Goal: Information Seeking & Learning: Find specific fact

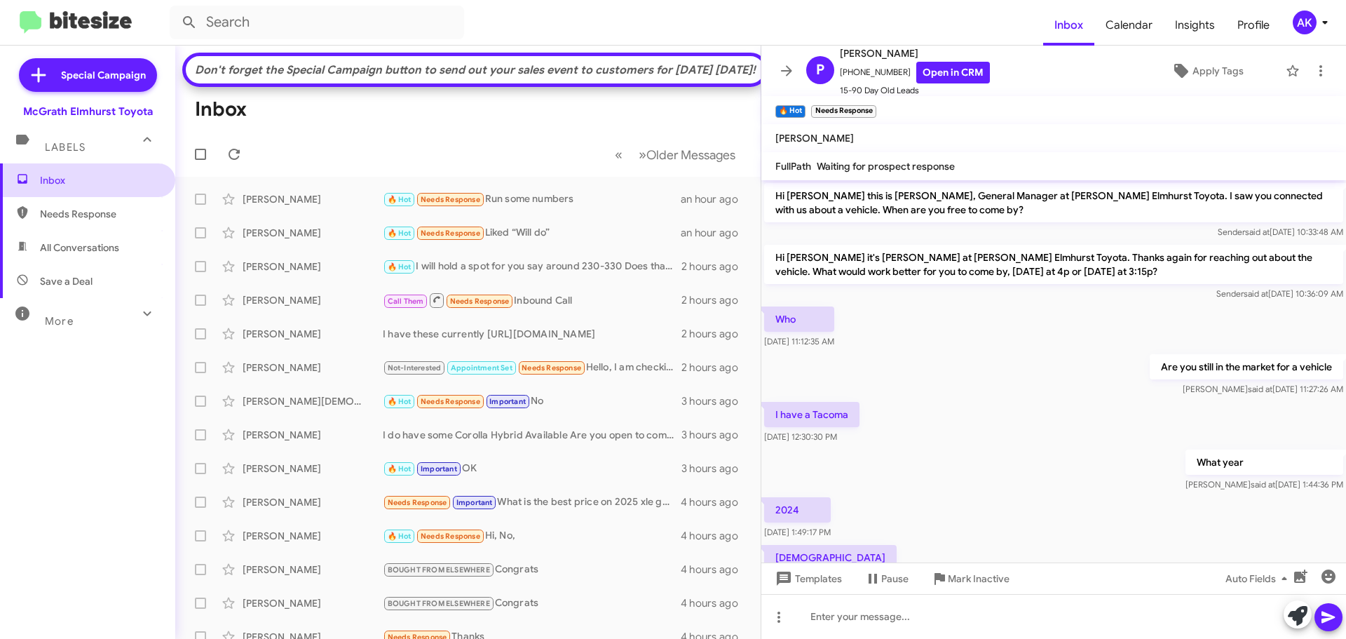
scroll to position [414, 0]
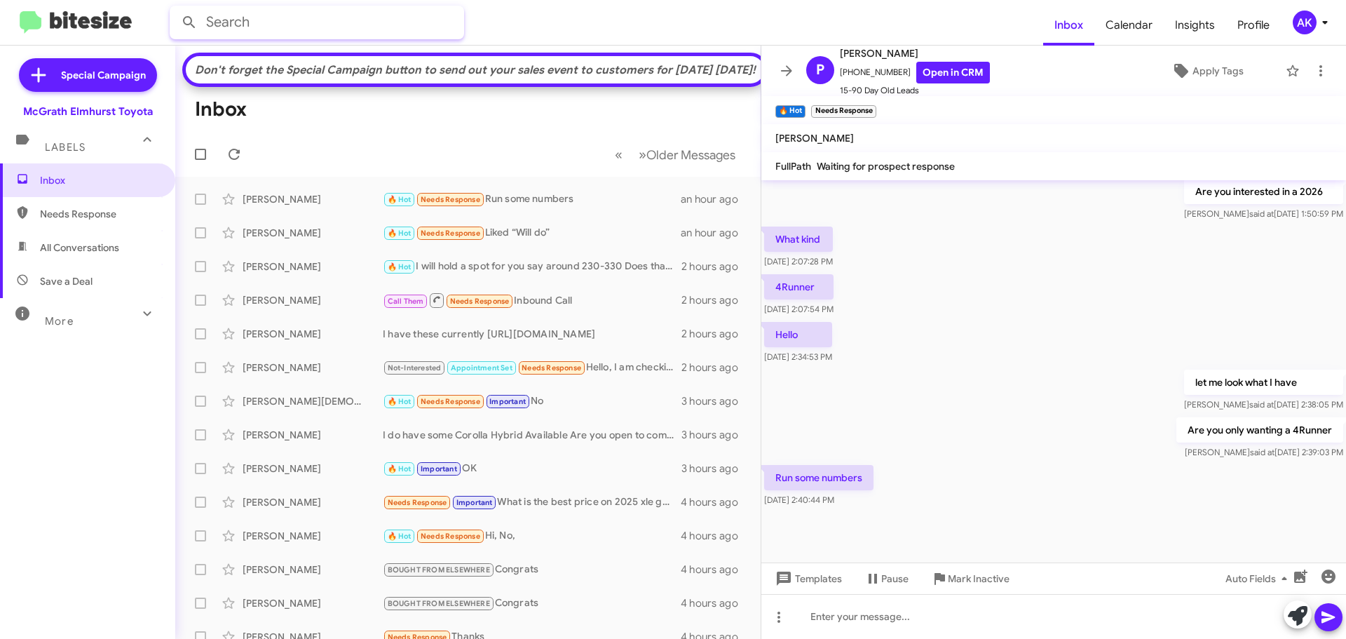
click at [266, 22] on input "text" at bounding box center [317, 23] width 294 height 34
click at [175, 8] on button at bounding box center [189, 22] width 28 height 28
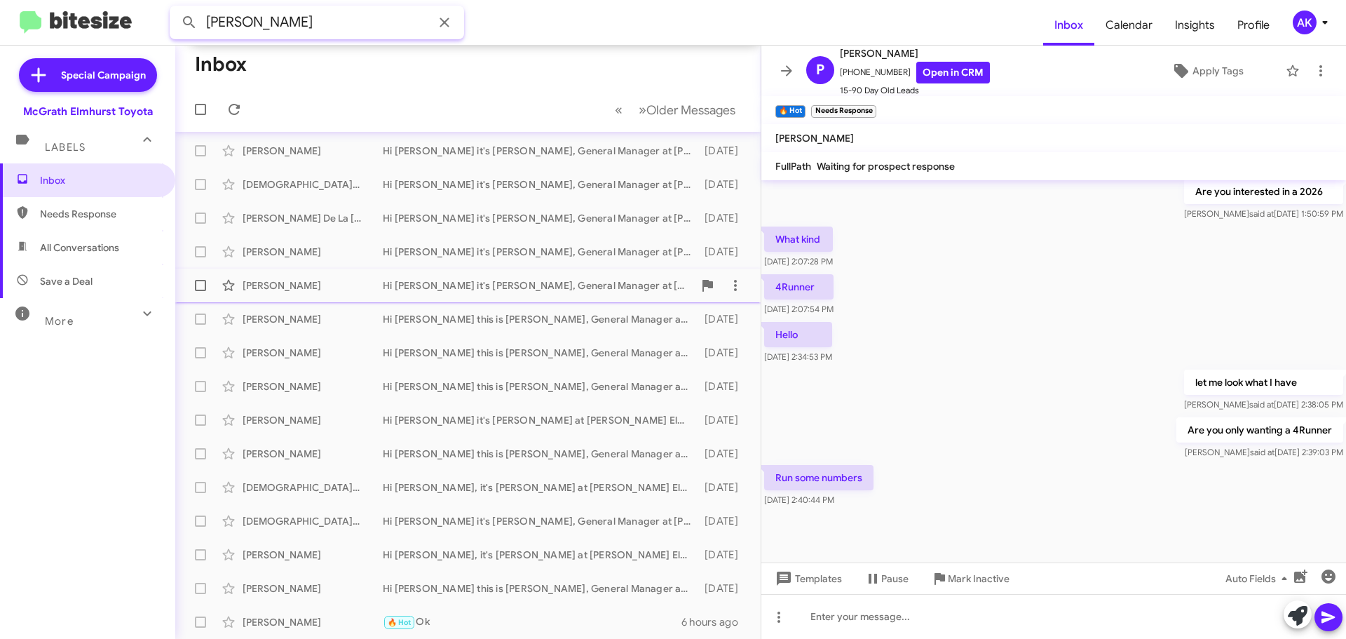
scroll to position [174, 0]
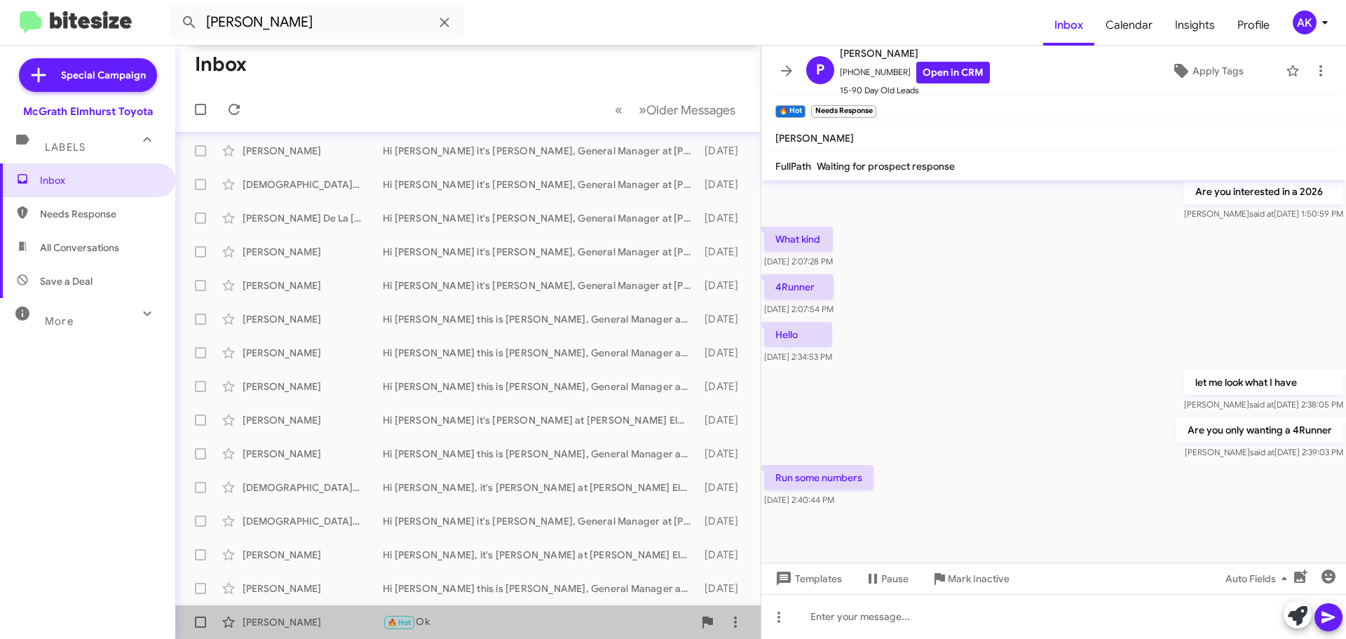
click at [484, 625] on div "🔥 Hot Ok" at bounding box center [538, 622] width 311 height 16
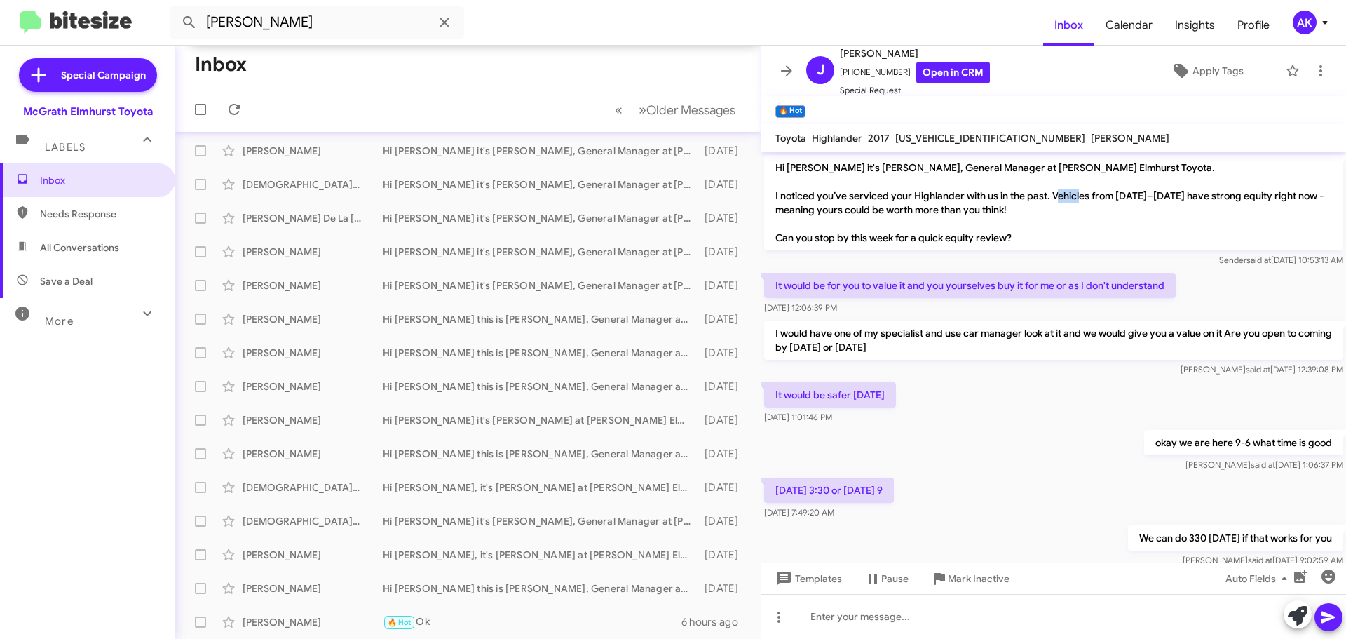
drag, startPoint x: 1122, startPoint y: 196, endPoint x: 1153, endPoint y: 196, distance: 30.8
click at [1153, 196] on p "Hi [PERSON_NAME] it's [PERSON_NAME], General Manager at [PERSON_NAME] Elmhurst …" at bounding box center [1053, 202] width 579 height 95
click at [1119, 196] on p "Hi [PERSON_NAME] it's [PERSON_NAME], General Manager at [PERSON_NAME] Elmhurst …" at bounding box center [1053, 202] width 579 height 95
copy p "2013–202"
drag, startPoint x: 1114, startPoint y: 196, endPoint x: 111, endPoint y: 224, distance: 1002.9
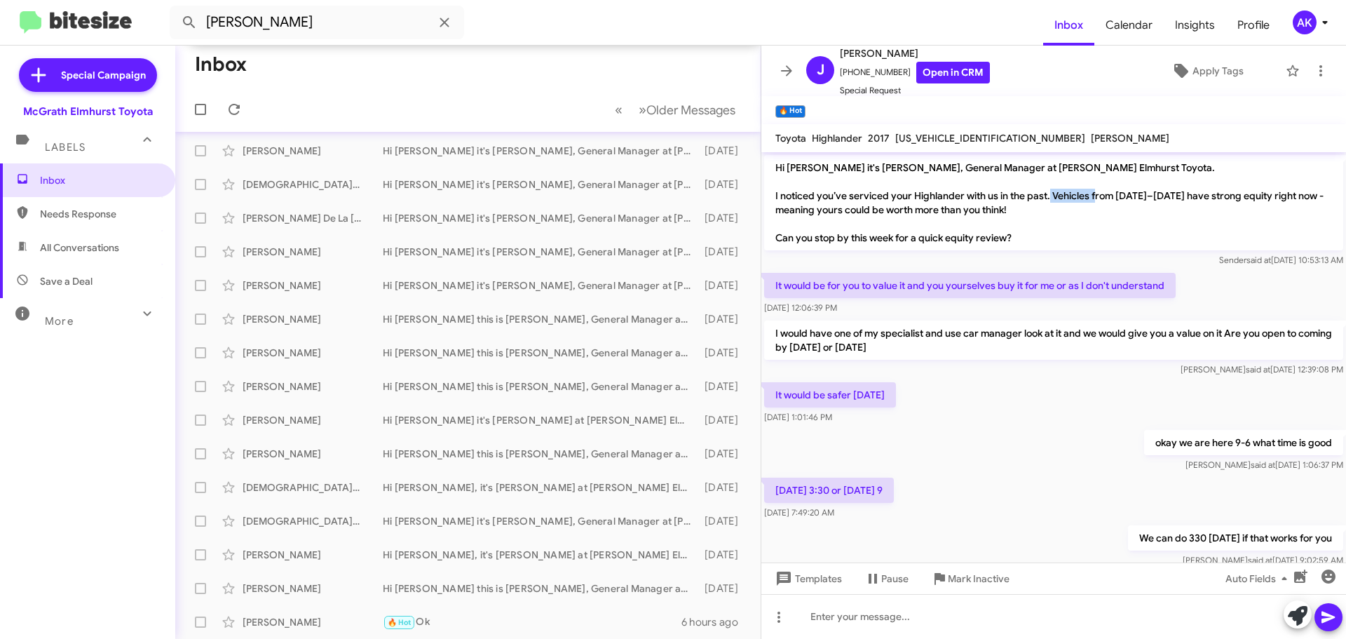
click at [1170, 191] on p "Hi [PERSON_NAME] it's [PERSON_NAME], General Manager at [PERSON_NAME] Elmhurst …" at bounding box center [1053, 202] width 579 height 95
drag, startPoint x: 270, startPoint y: 17, endPoint x: -6, endPoint y: 25, distance: 276.4
click at [0, 25] on html "[DEMOGRAPHIC_DATA][PERSON_NAME] Inbox Calendar Insights Profile AK Special Camp…" at bounding box center [673, 319] width 1346 height 639
type input "4303512482"
click at [175, 8] on button at bounding box center [189, 22] width 28 height 28
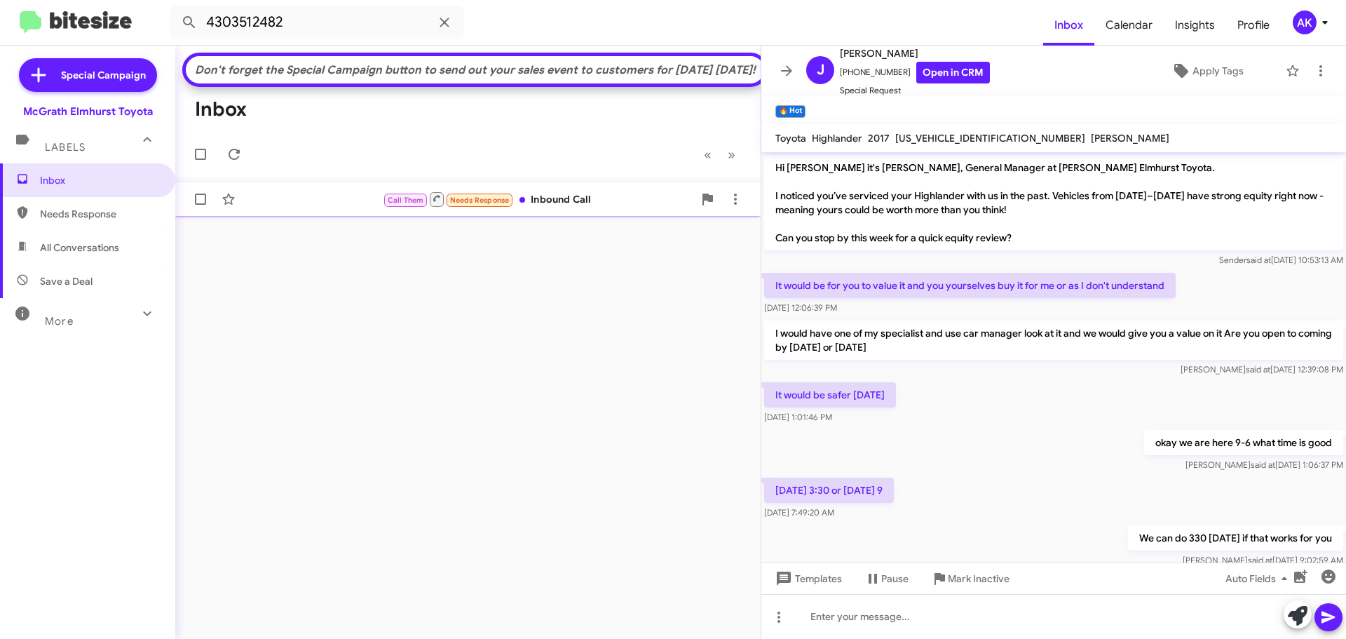
click at [552, 208] on div "Call Them Needs Response Inbound Call" at bounding box center [538, 200] width 311 height 18
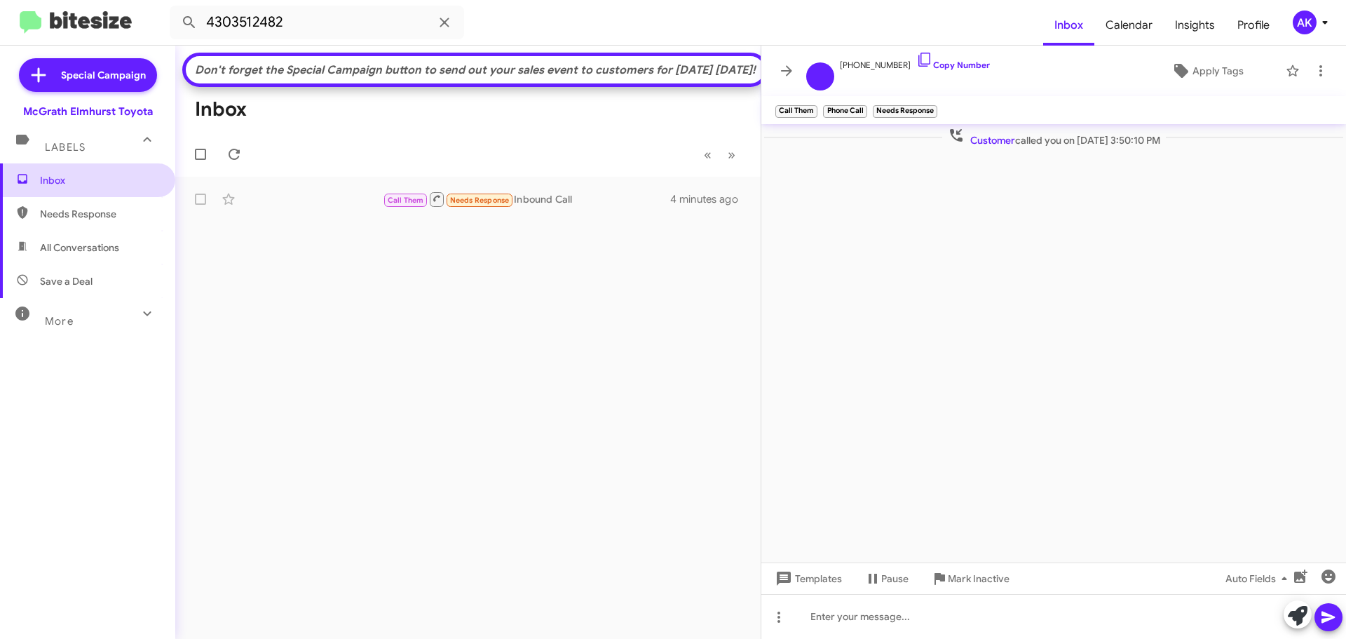
click at [47, 172] on span "Inbox" at bounding box center [87, 180] width 175 height 34
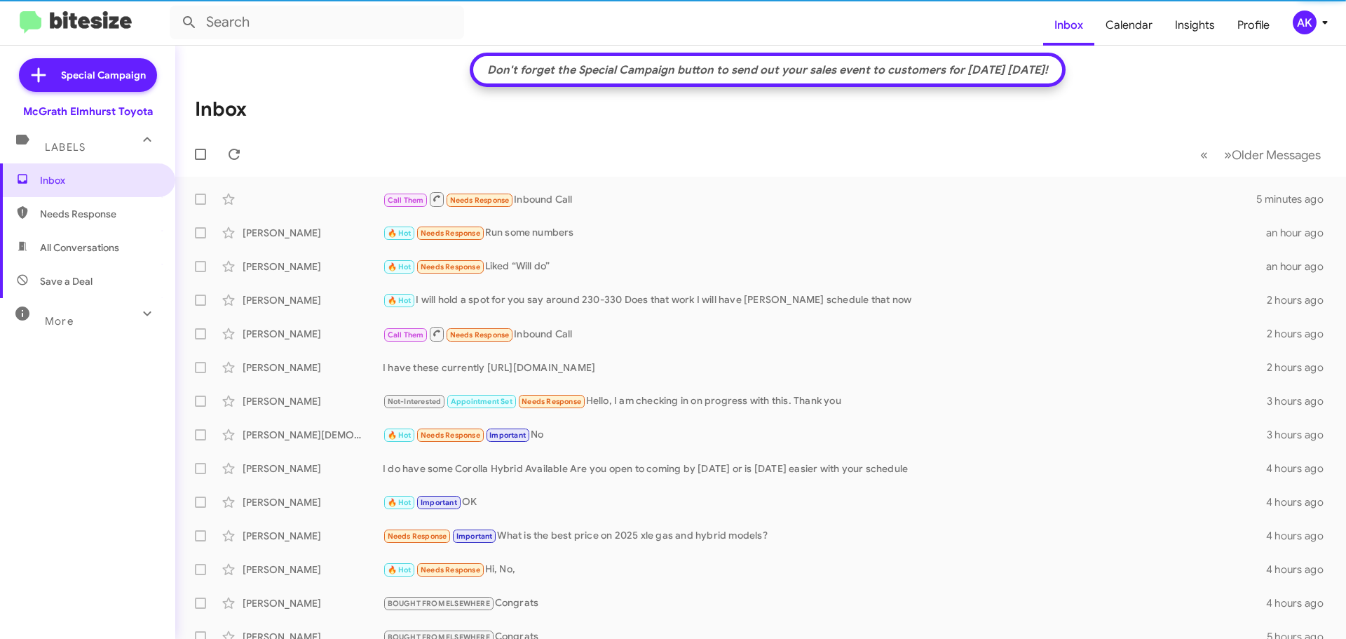
click at [52, 210] on span "Needs Response" at bounding box center [99, 214] width 119 height 14
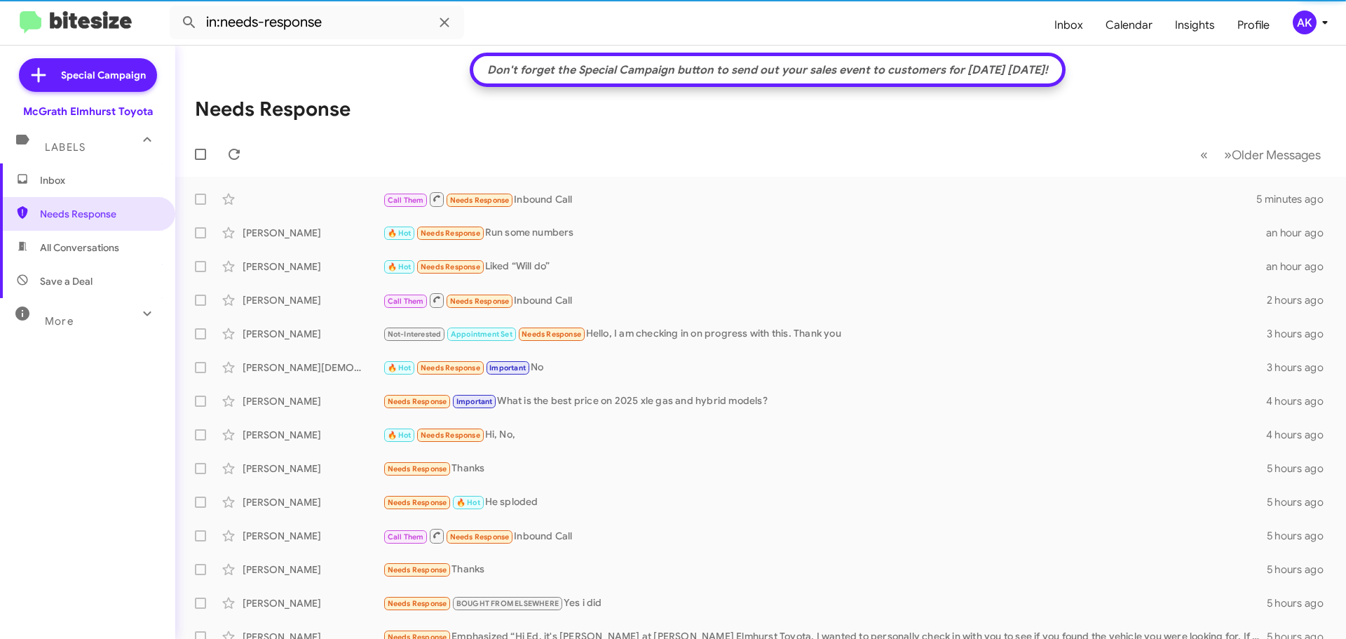
click at [76, 252] on span "All Conversations" at bounding box center [79, 247] width 79 height 14
type input "in:all-conversations"
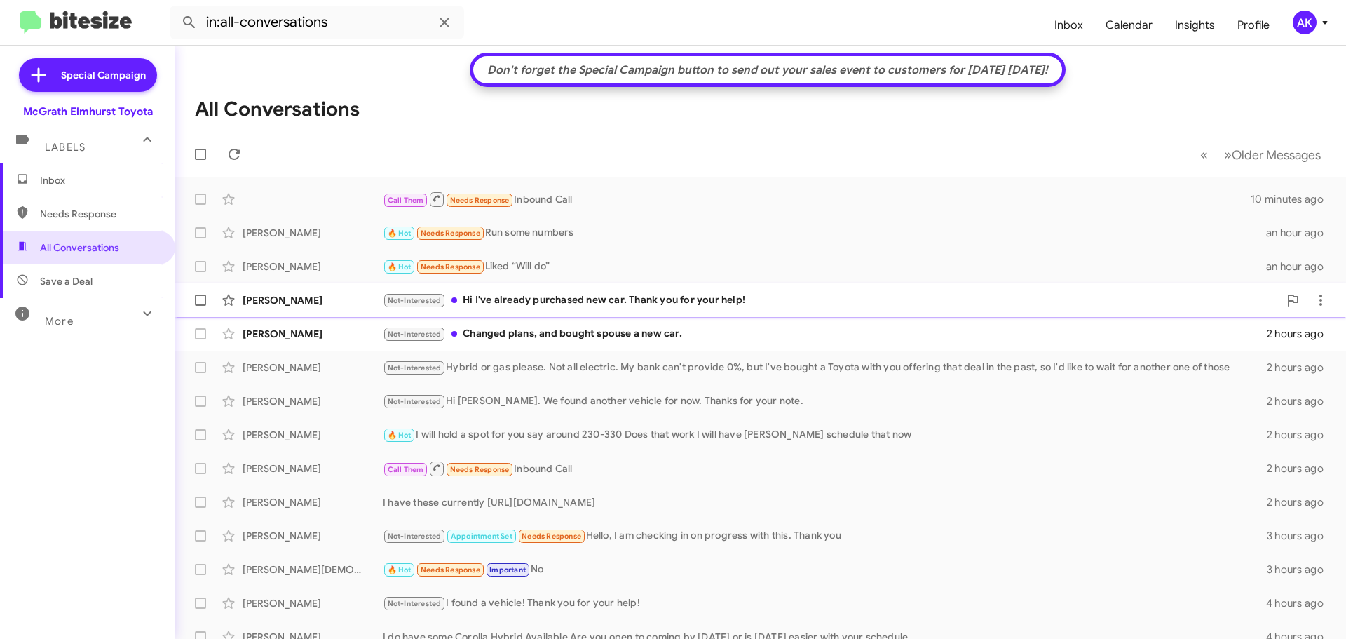
click at [510, 299] on div "Not-Interested Hi I've already purchased new car. Thank you for your help!" at bounding box center [831, 300] width 896 height 16
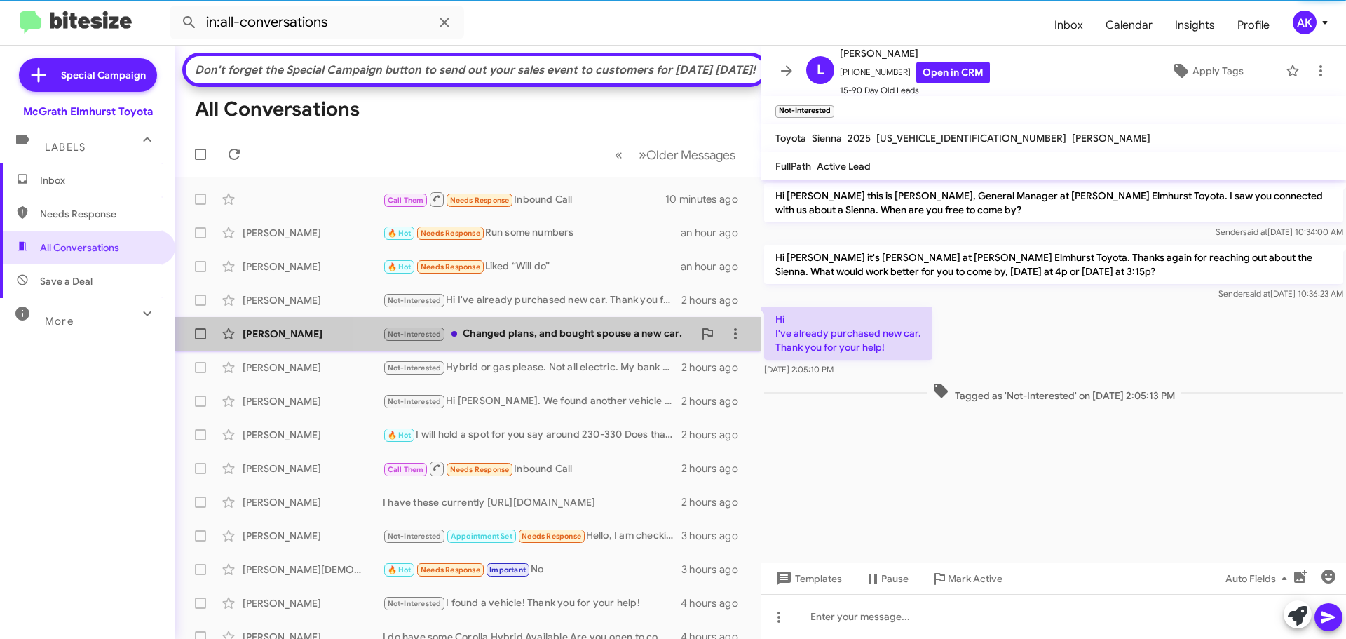
click at [570, 342] on div "Not-Interested Changed plans, and bought spouse a new car." at bounding box center [538, 334] width 311 height 16
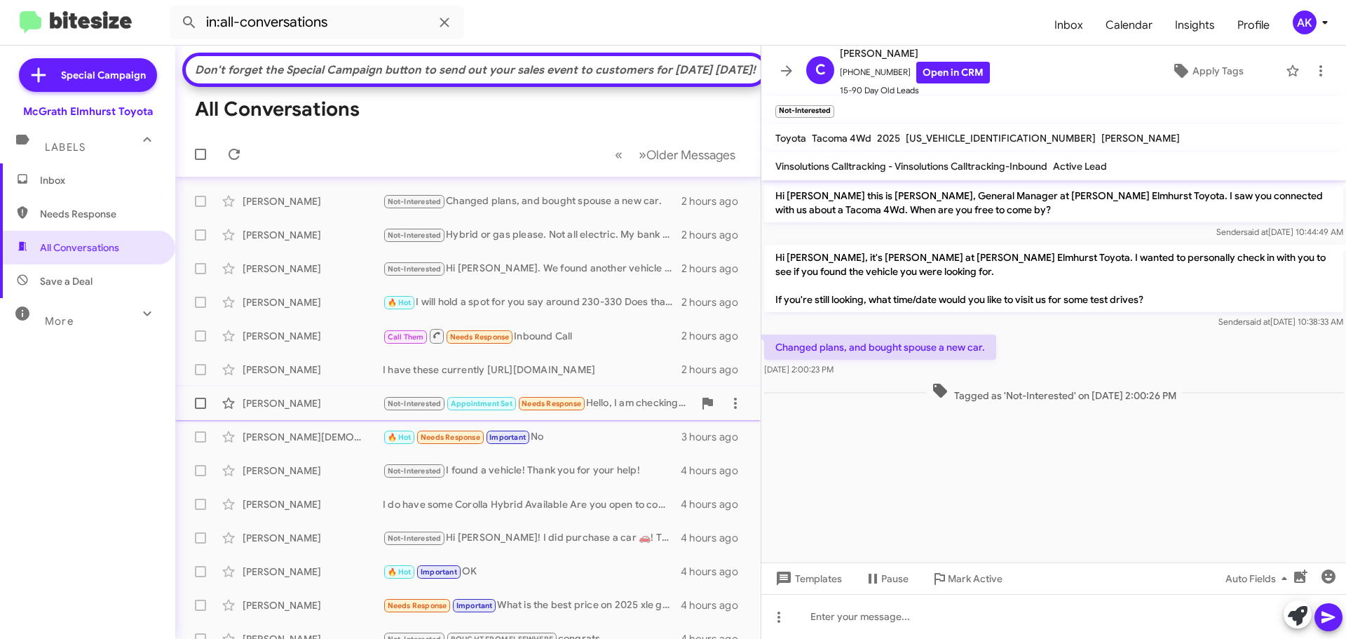
scroll to position [241, 0]
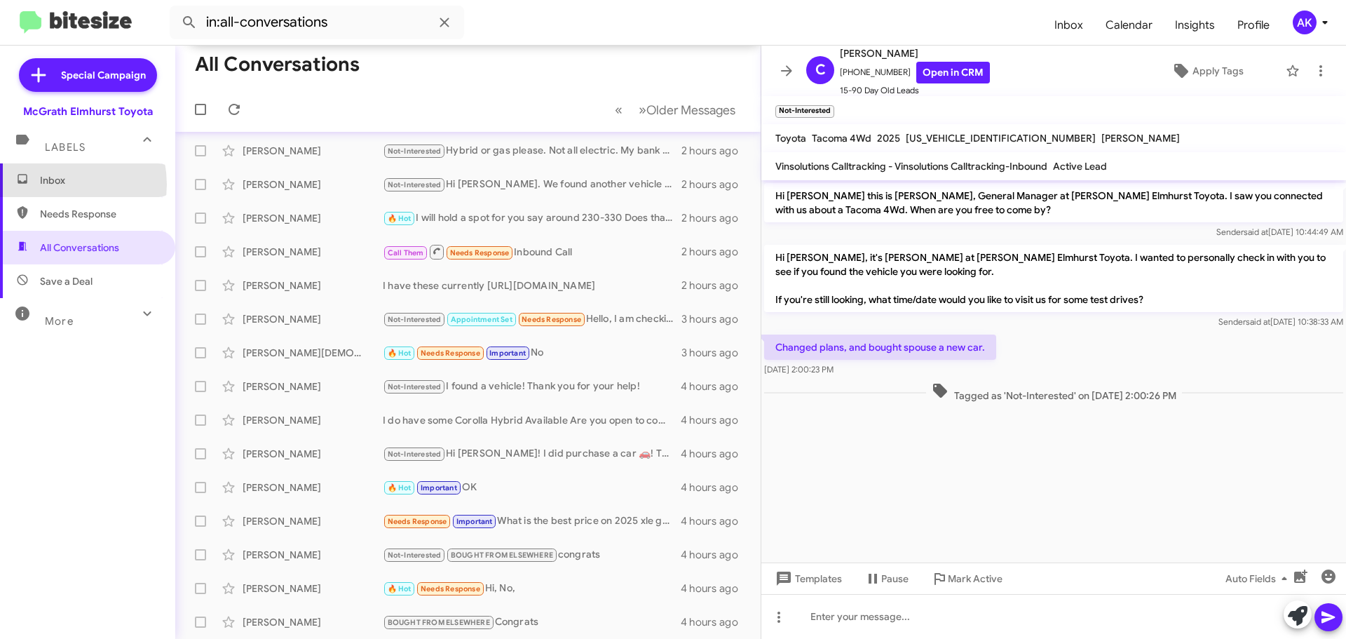
click at [50, 184] on span "Inbox" at bounding box center [99, 180] width 119 height 14
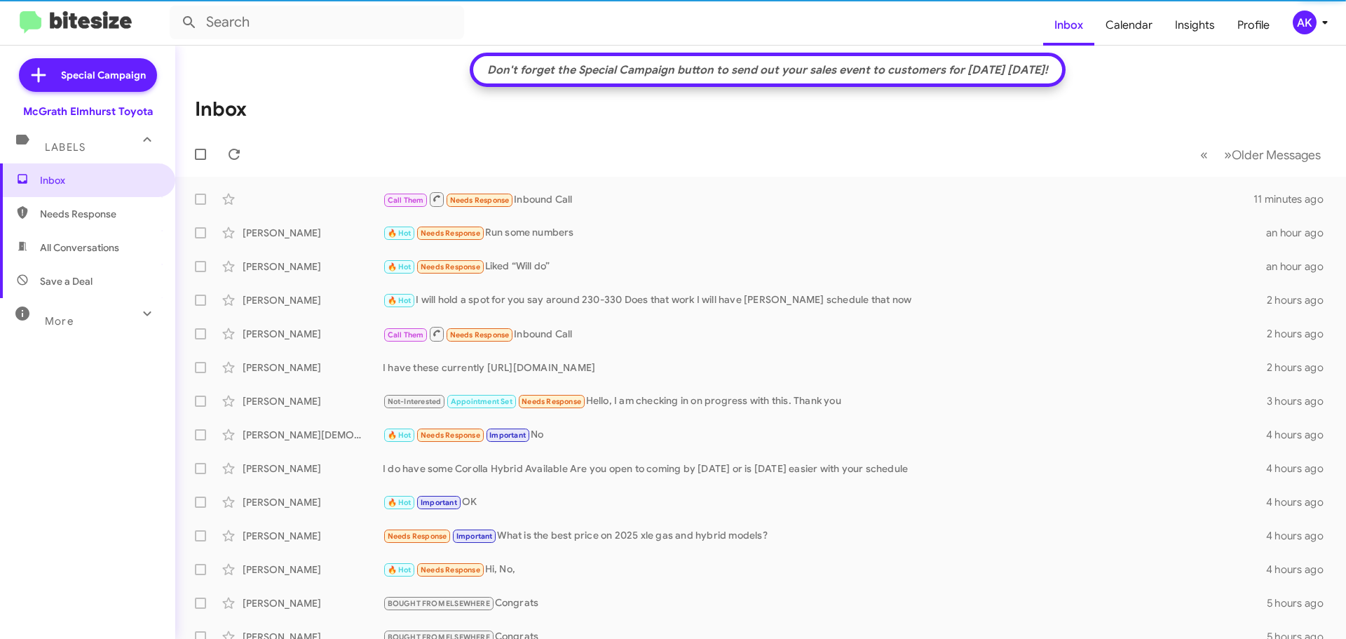
click at [68, 215] on span "Needs Response" at bounding box center [99, 214] width 119 height 14
type input "in:needs-response"
